Goal: Information Seeking & Learning: Learn about a topic

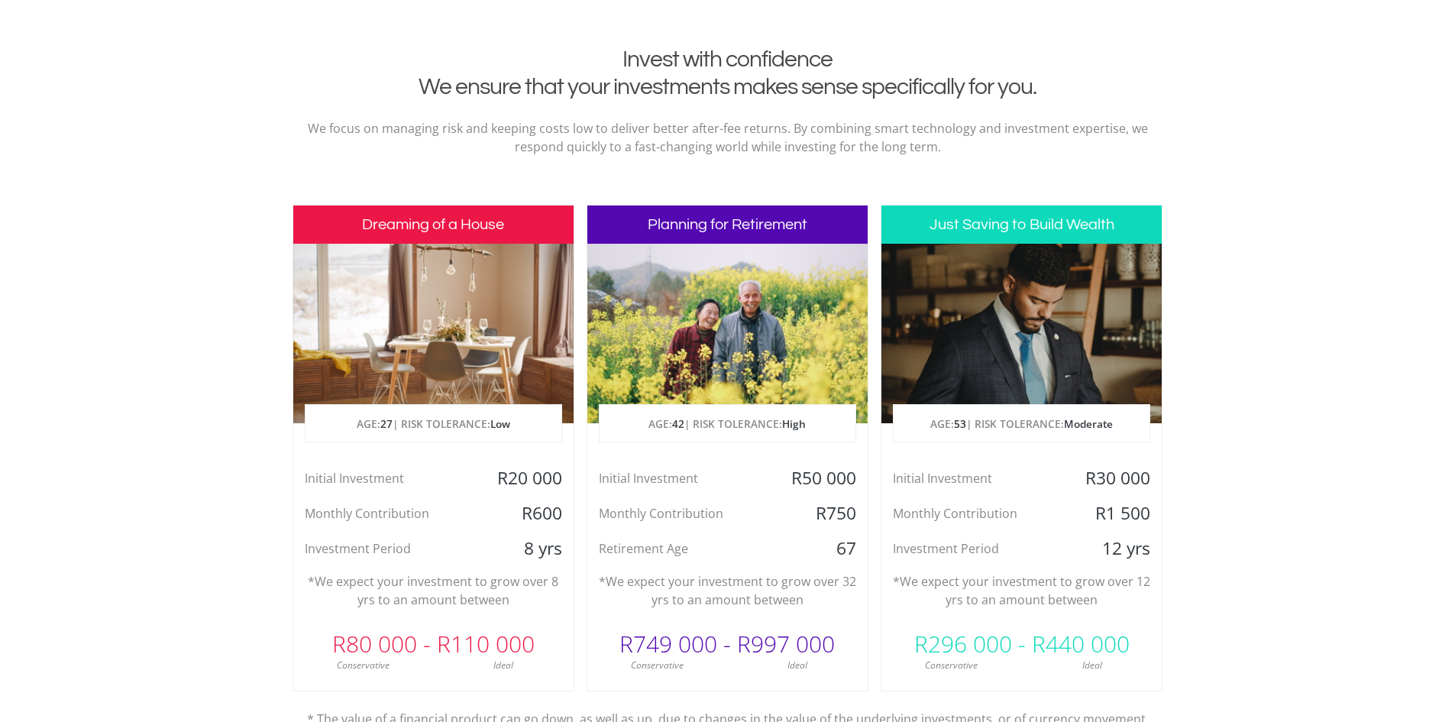
scroll to position [611, 0]
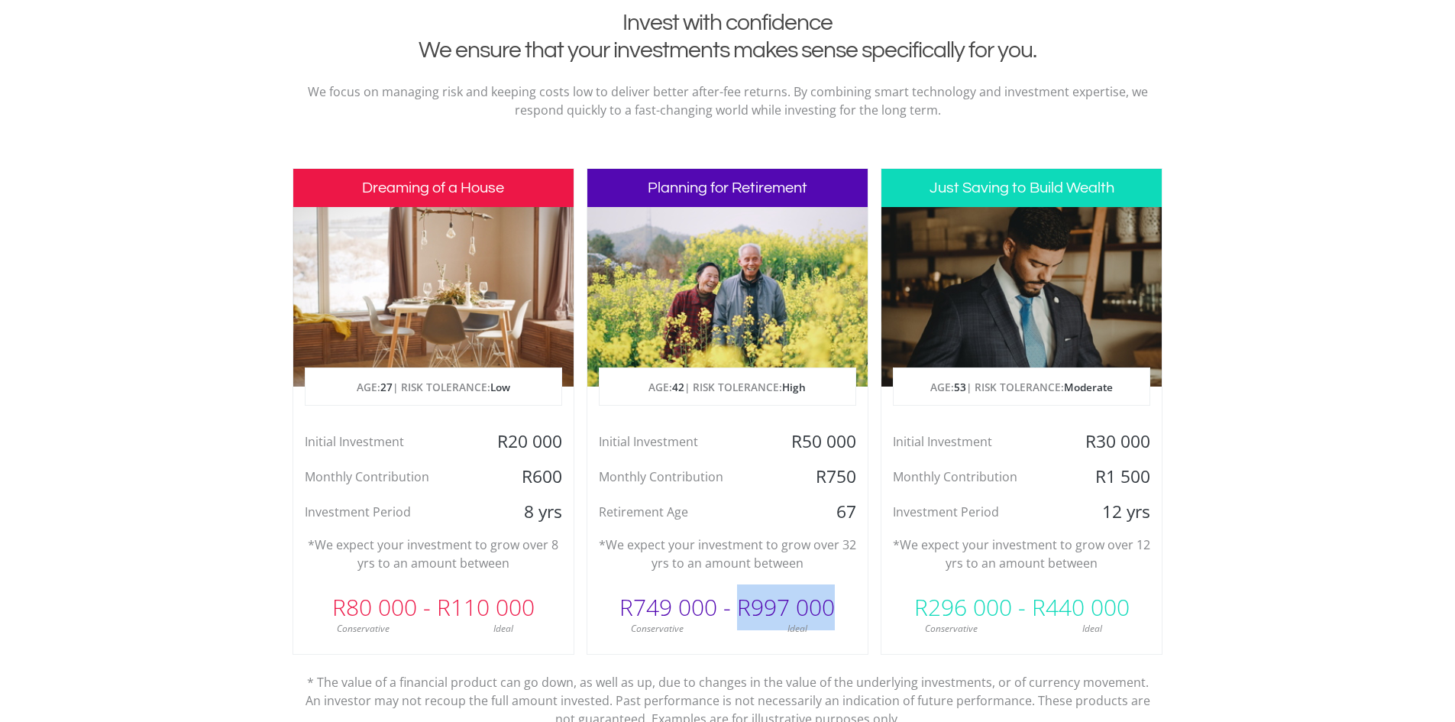
drag, startPoint x: 741, startPoint y: 602, endPoint x: 838, endPoint y: 609, distance: 97.2
click at [838, 609] on div "R749 000 - R997 000" at bounding box center [727, 607] width 280 height 46
drag, startPoint x: 838, startPoint y: 512, endPoint x: 864, endPoint y: 512, distance: 26.0
click at [864, 512] on div "67" at bounding box center [820, 511] width 93 height 23
drag, startPoint x: 739, startPoint y: 602, endPoint x: 864, endPoint y: 607, distance: 124.5
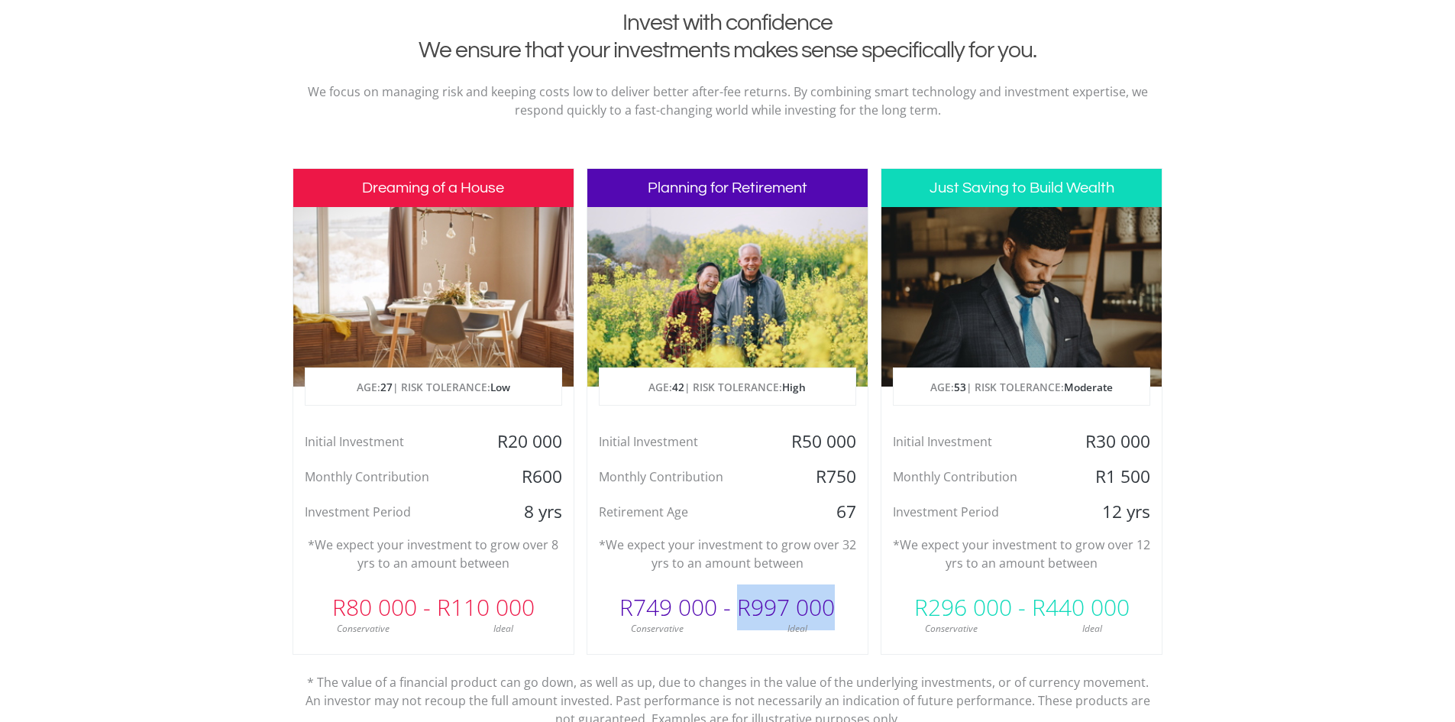
click at [864, 607] on div "R749 000 - R997 000" at bounding box center [727, 607] width 280 height 46
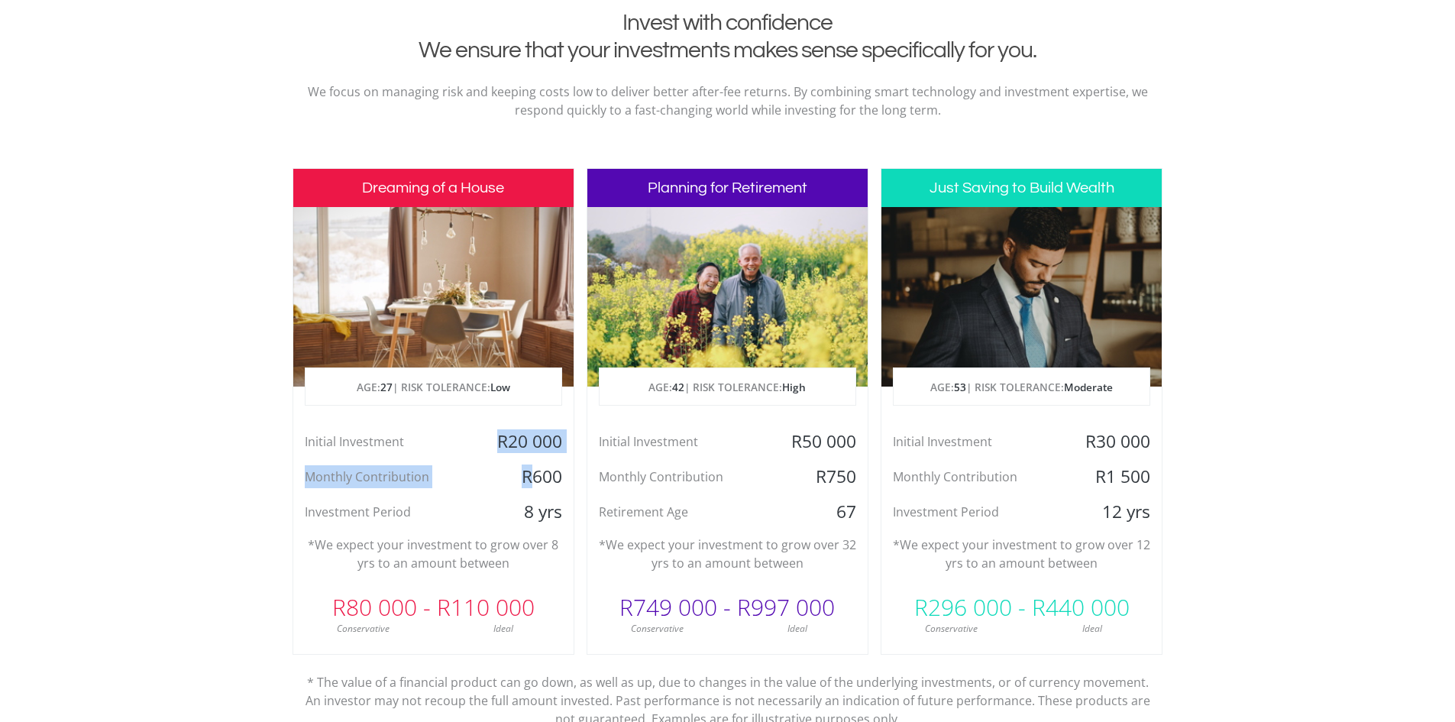
drag, startPoint x: 475, startPoint y: 437, endPoint x: 537, endPoint y: 472, distance: 71.1
click at [537, 472] on div "Initial Investment R20 000 Monthly Contribution R600 Investment Period 8 yrs" at bounding box center [433, 476] width 280 height 93
click at [554, 478] on div "R600" at bounding box center [526, 476] width 93 height 23
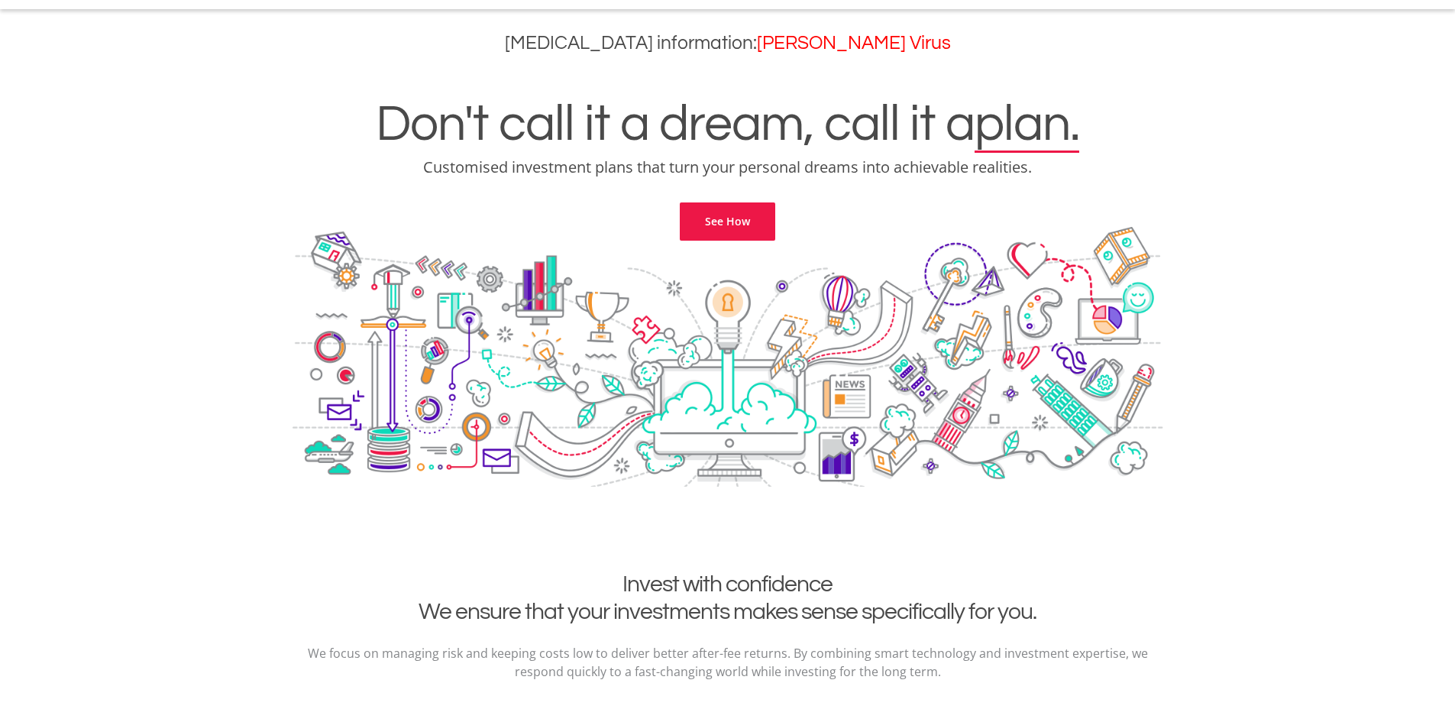
scroll to position [0, 0]
